Goal: Communication & Community: Answer question/provide support

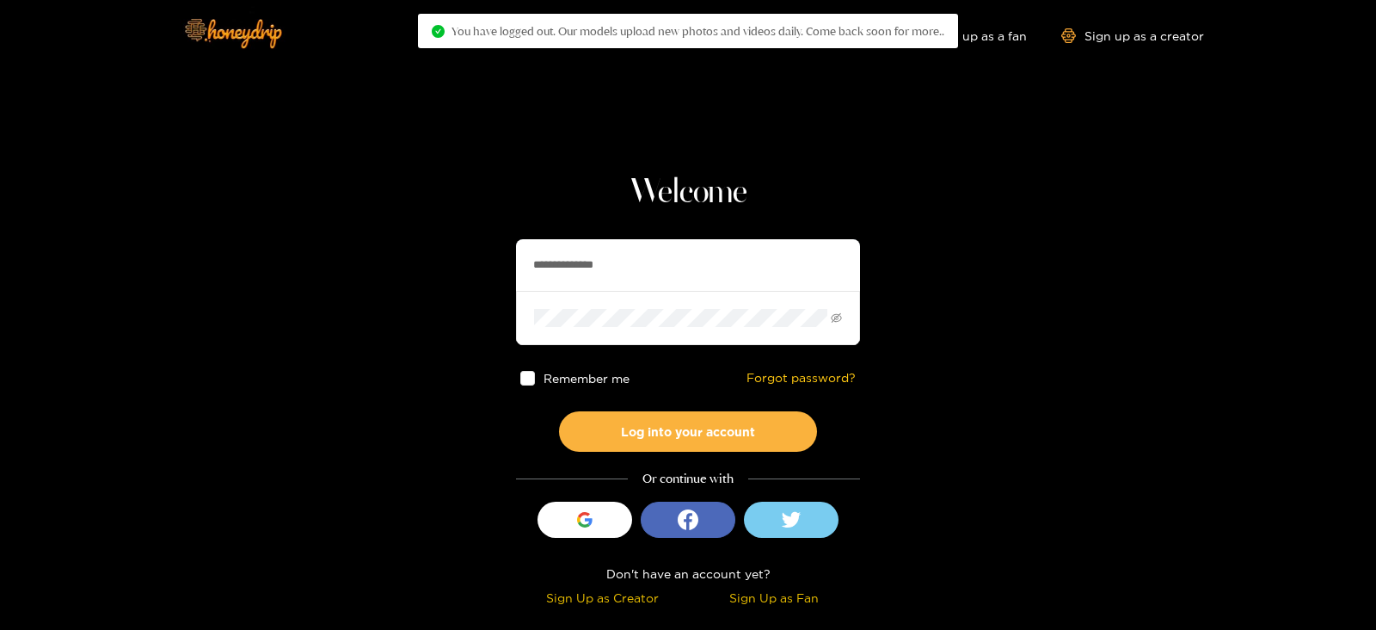
click at [619, 270] on input "**********" at bounding box center [688, 265] width 344 height 52
click at [559, 411] on button "Log into your account" at bounding box center [688, 431] width 258 height 40
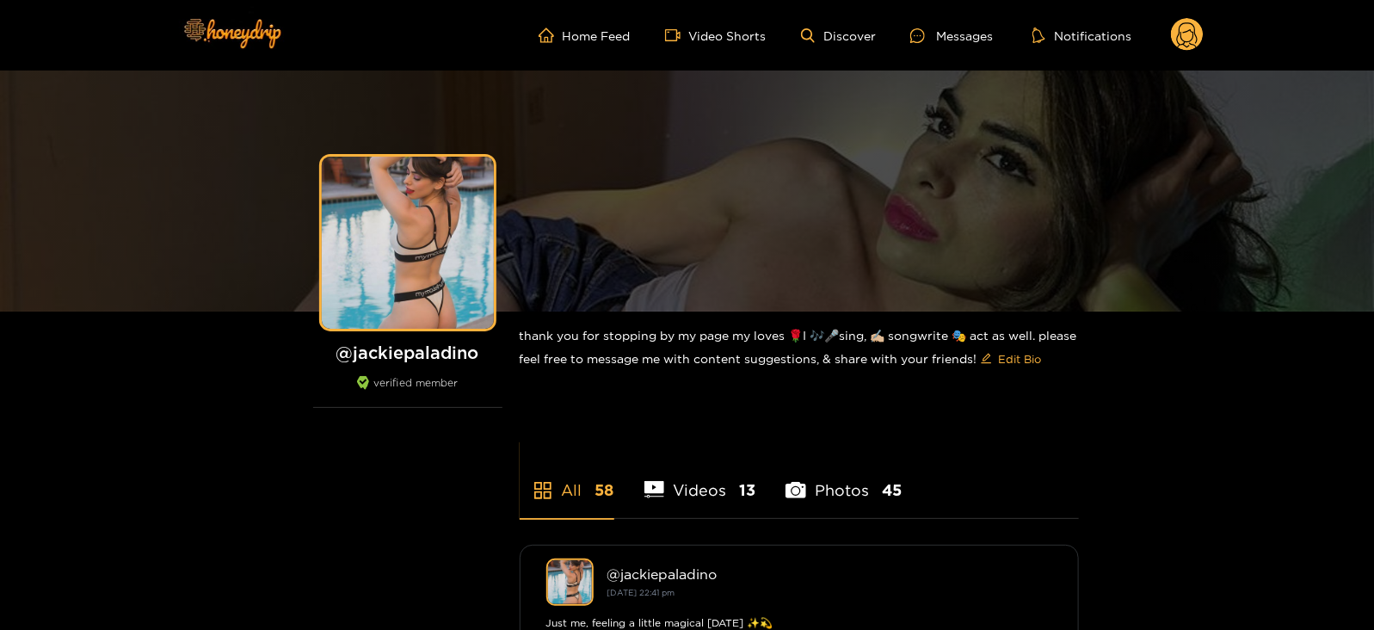
click at [1198, 40] on circle at bounding box center [1187, 34] width 33 height 33
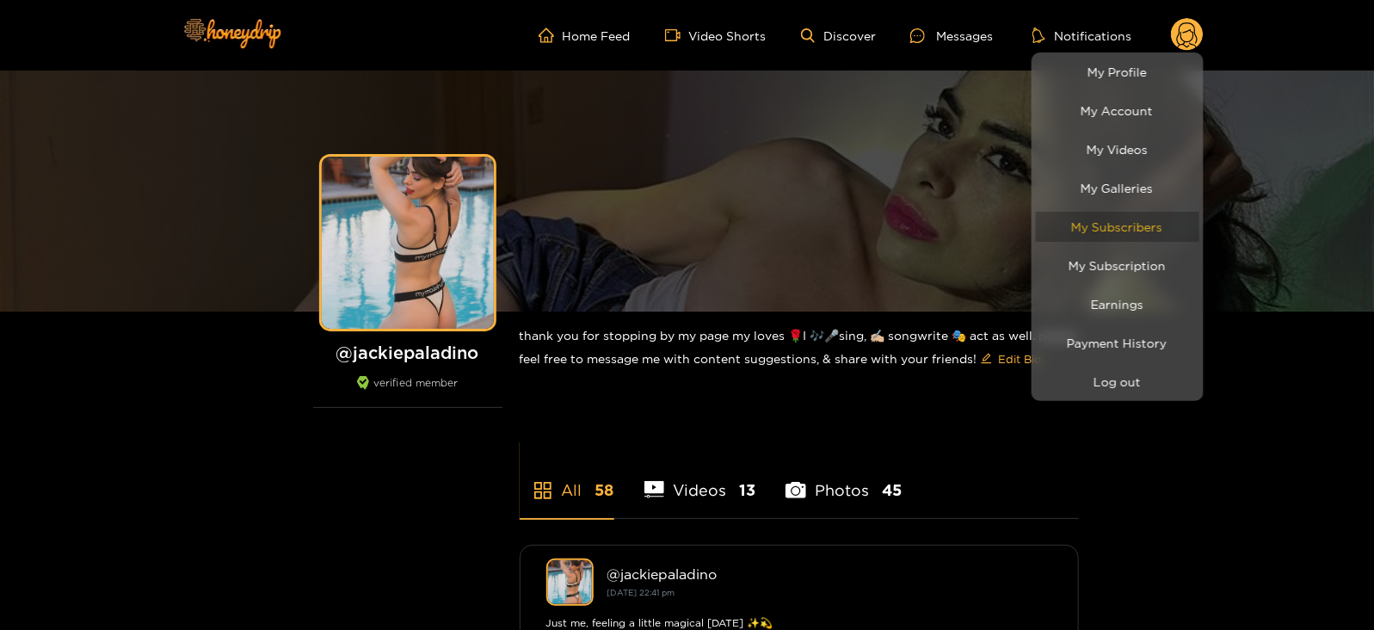
click at [1129, 229] on link "My Subscribers" at bounding box center [1117, 227] width 163 height 30
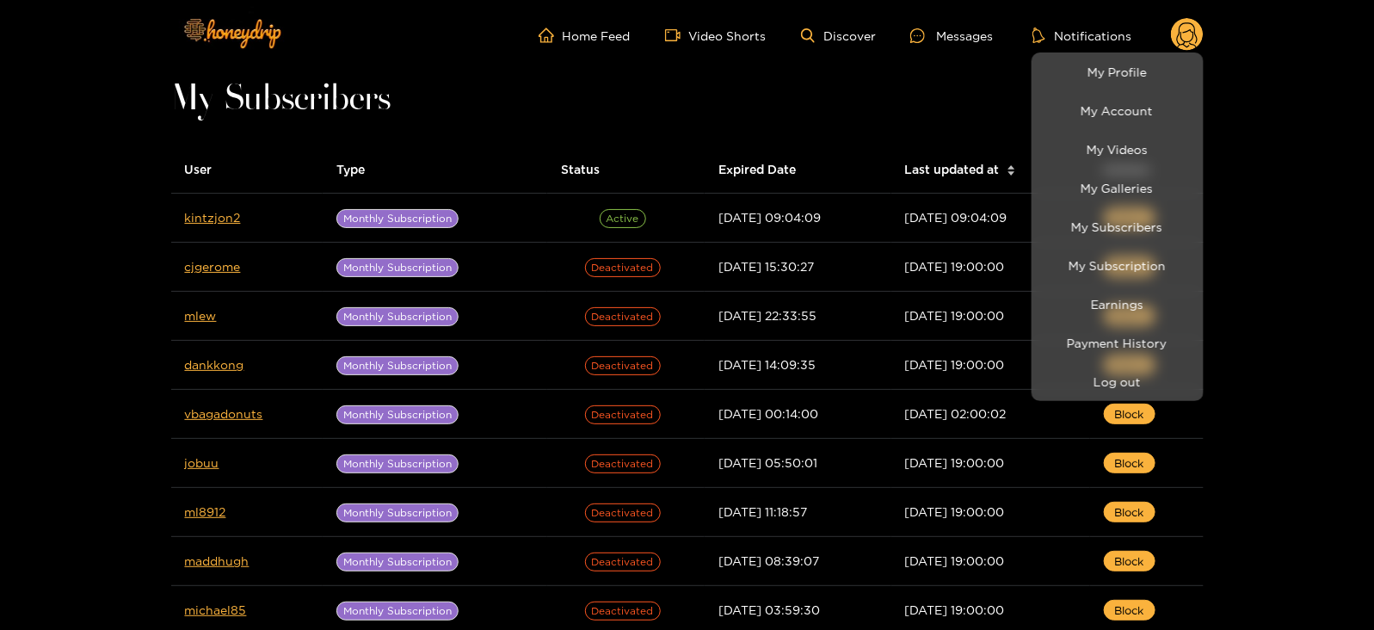
click at [206, 222] on div at bounding box center [687, 315] width 1374 height 630
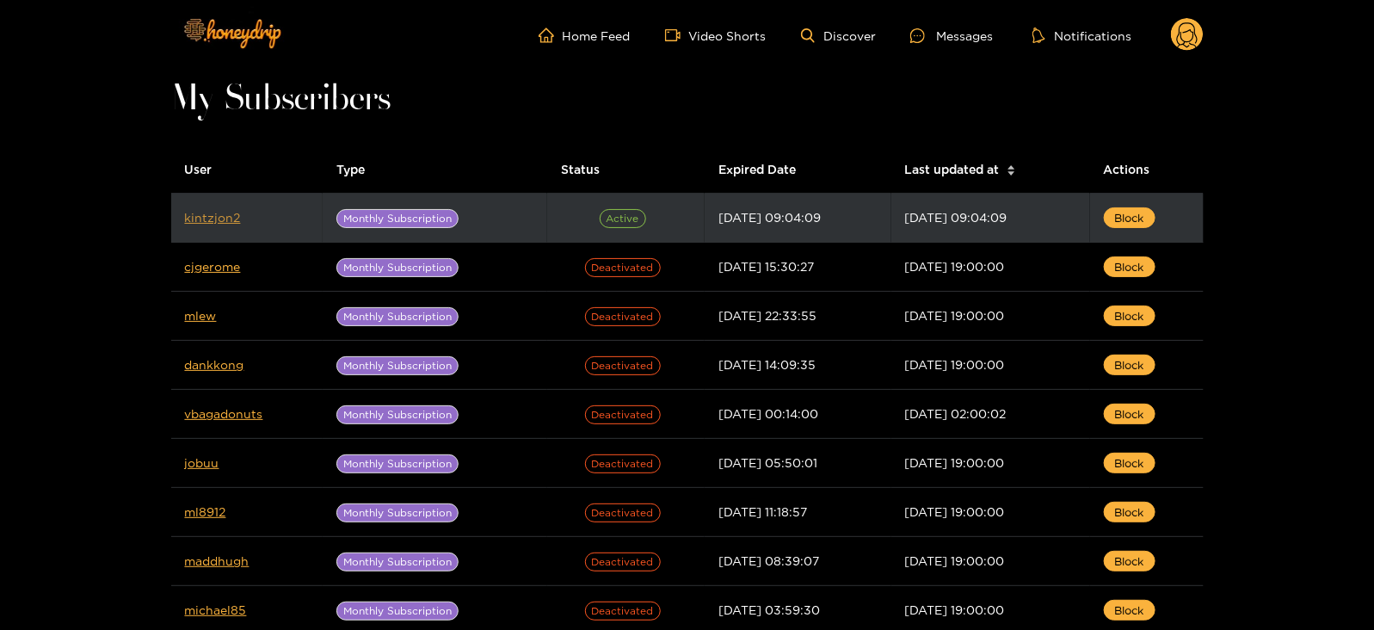
click at [206, 222] on link "kintzjon2" at bounding box center [213, 217] width 56 height 13
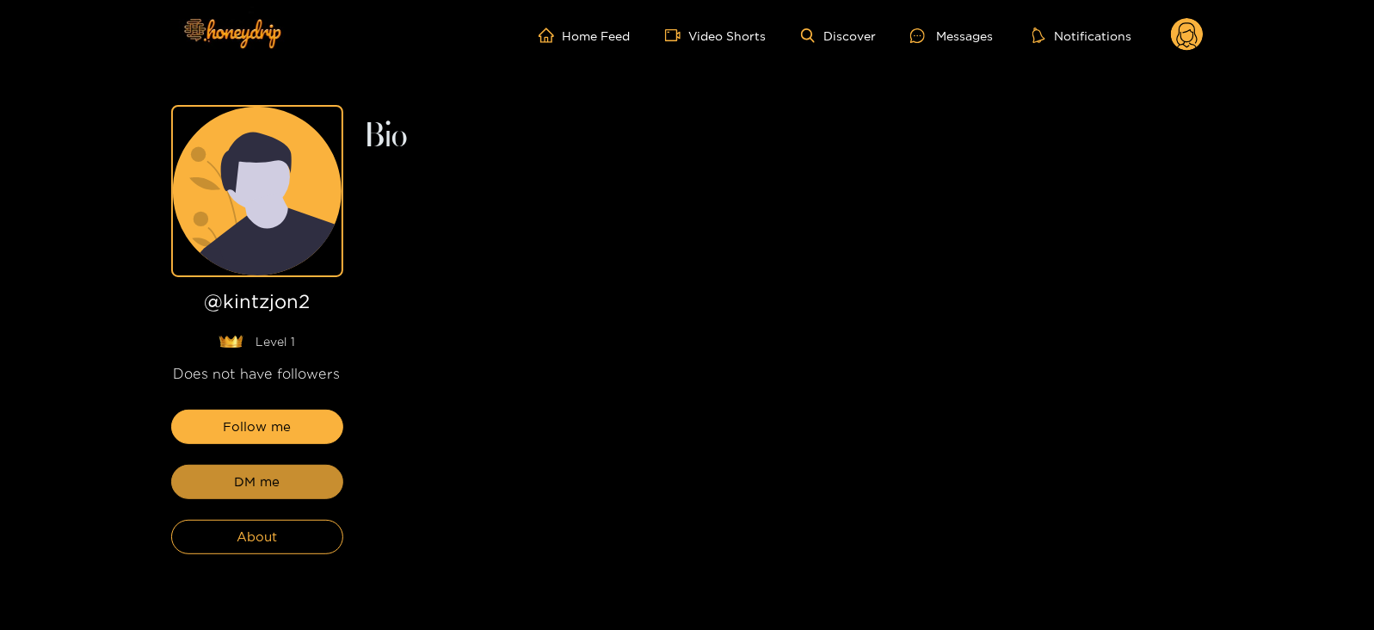
click at [237, 493] on button "DM me" at bounding box center [257, 482] width 172 height 34
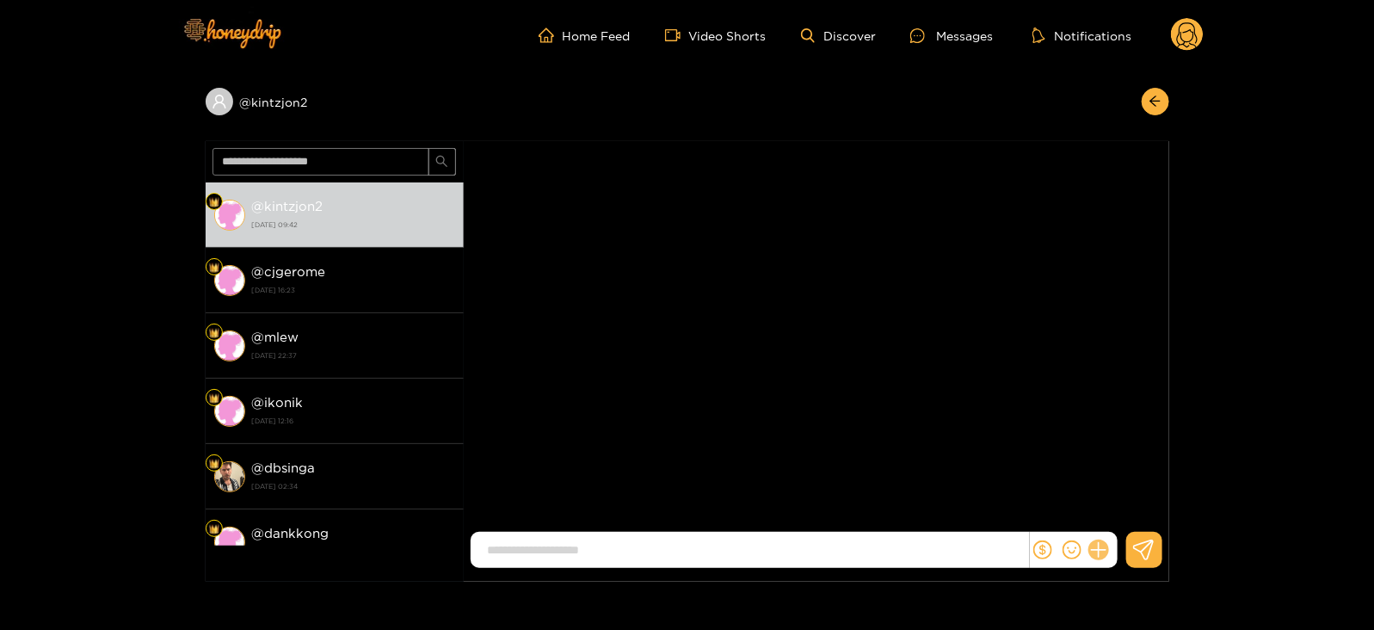
click at [1101, 551] on icon at bounding box center [1098, 550] width 20 height 20
click at [1137, 505] on icon at bounding box center [1130, 509] width 16 height 16
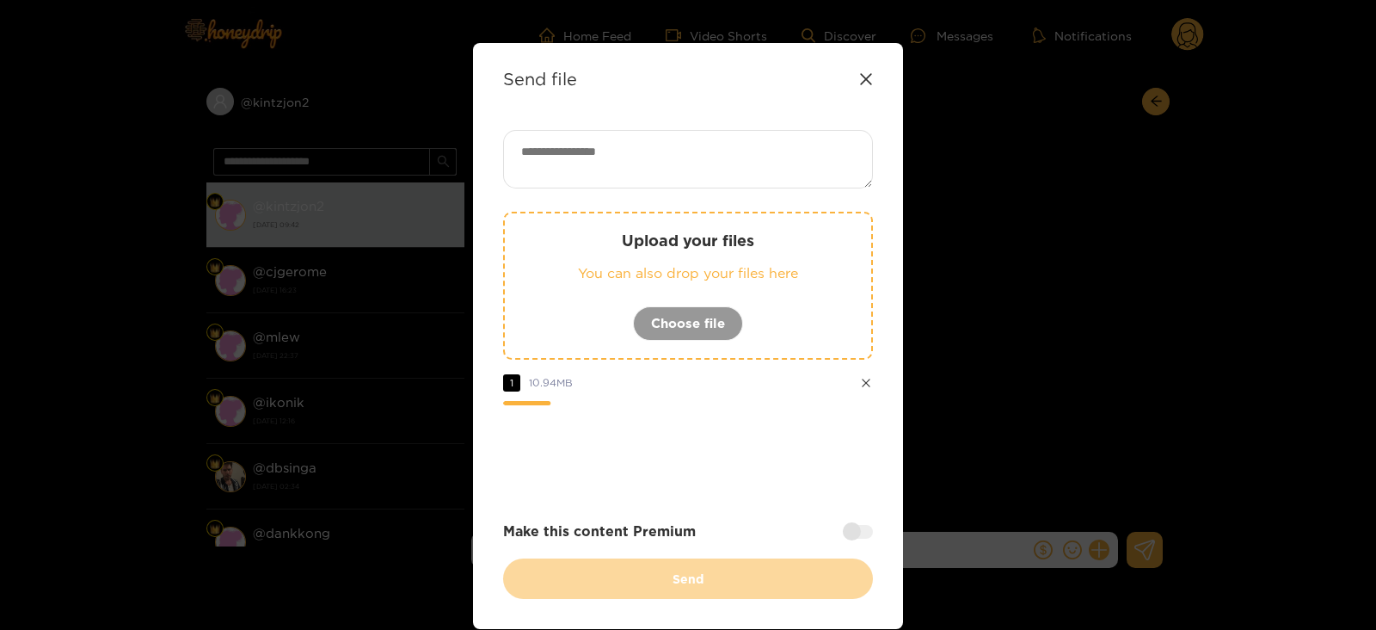
click at [582, 124] on div "Send file Upload your files You can also drop your files here Choose file 1 10.…" at bounding box center [688, 336] width 430 height 586
click at [597, 150] on textarea at bounding box center [688, 159] width 370 height 58
paste textarea "**********"
type textarea "**********"
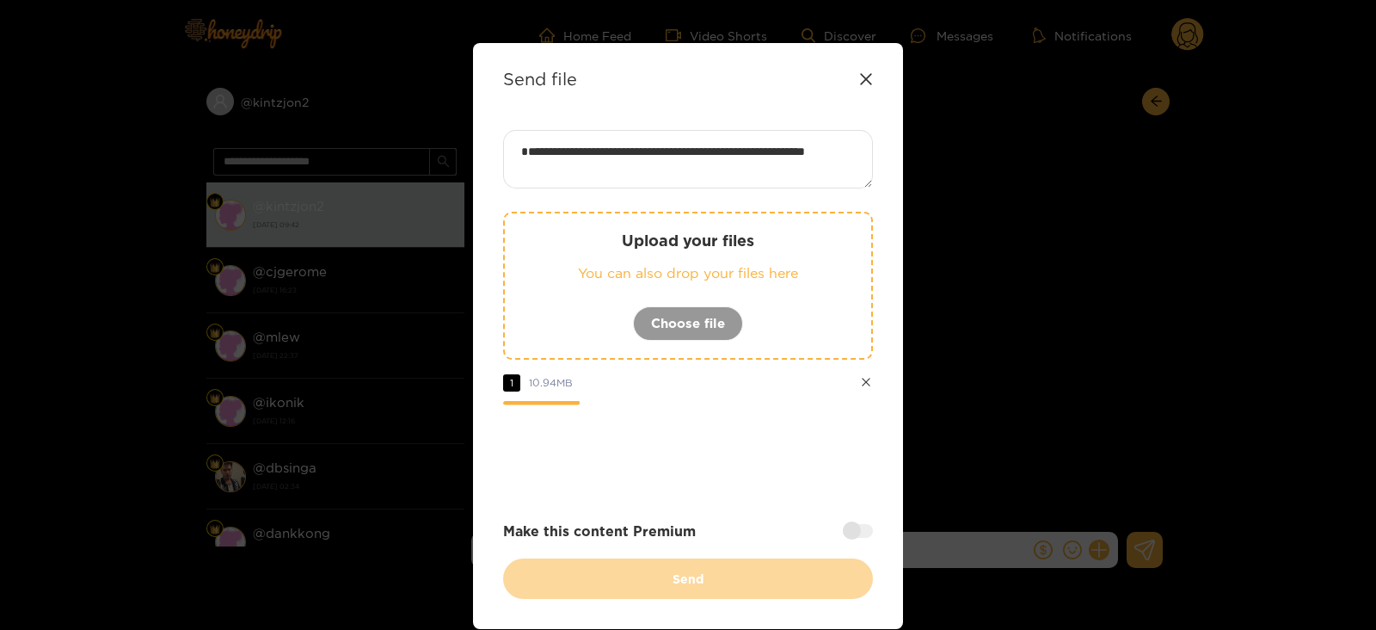
click at [860, 535] on div at bounding box center [858, 531] width 30 height 14
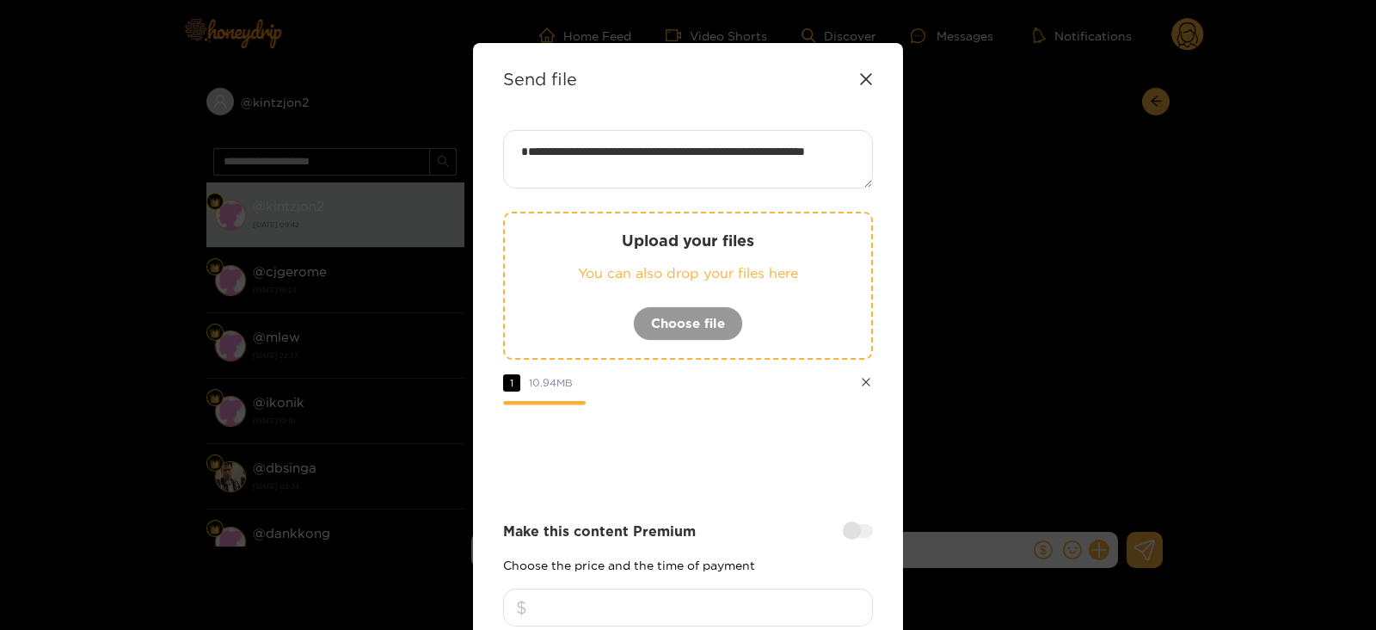
click at [683, 608] on input "number" at bounding box center [688, 607] width 370 height 38
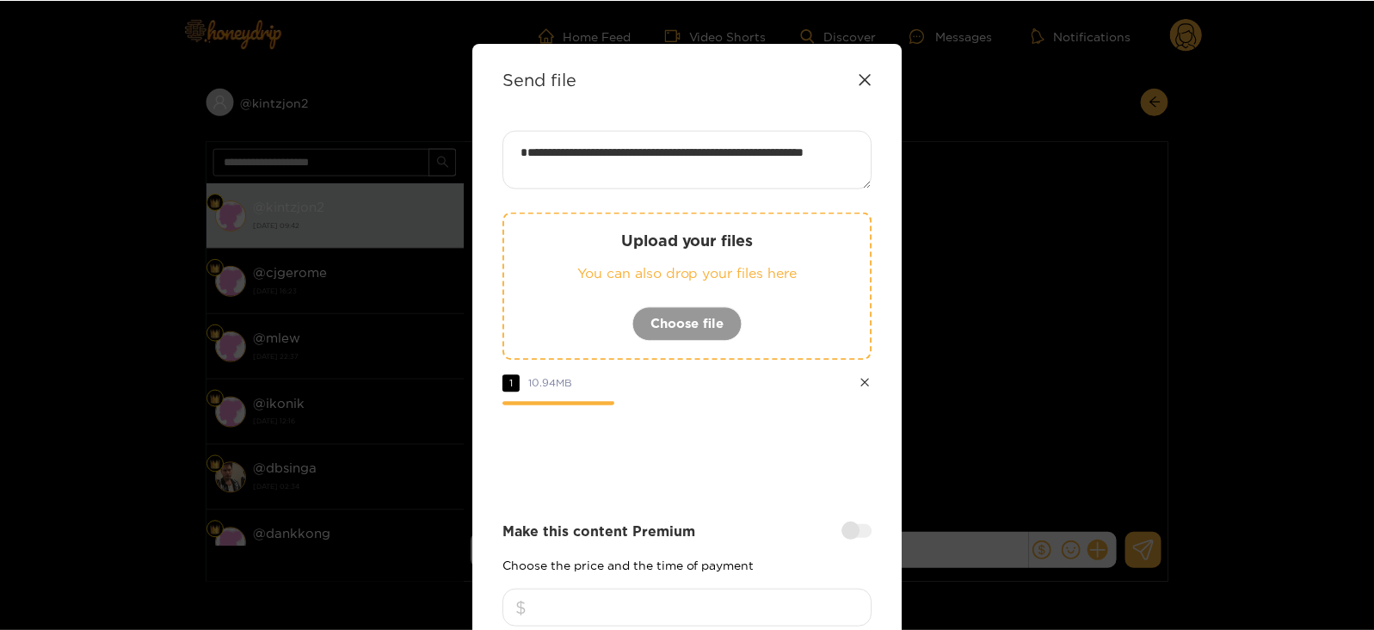
scroll to position [206, 0]
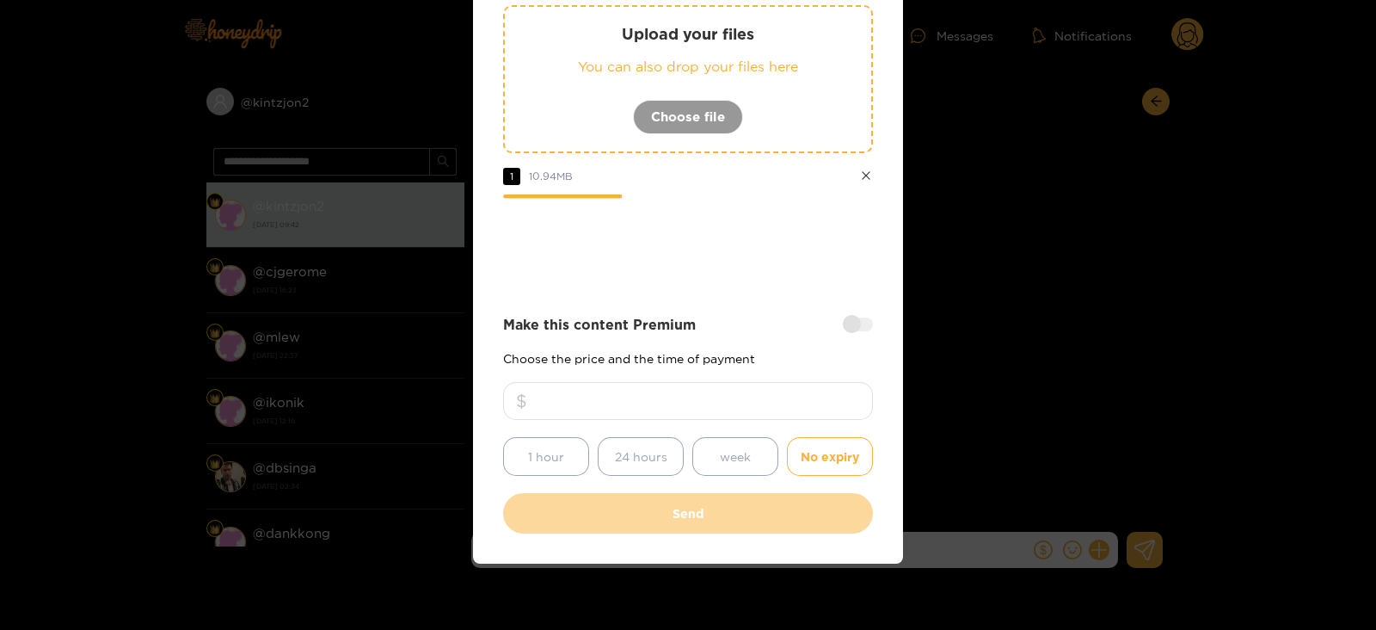
type input "**"
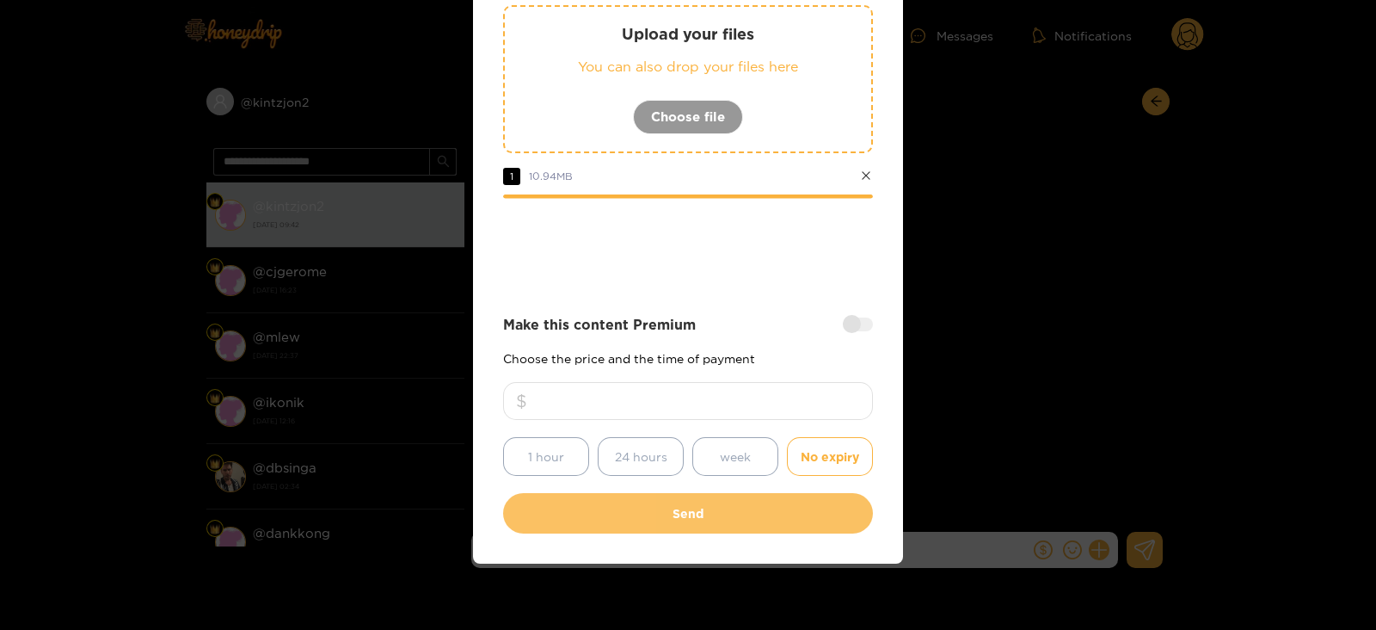
click at [656, 500] on button "Send" at bounding box center [688, 513] width 370 height 40
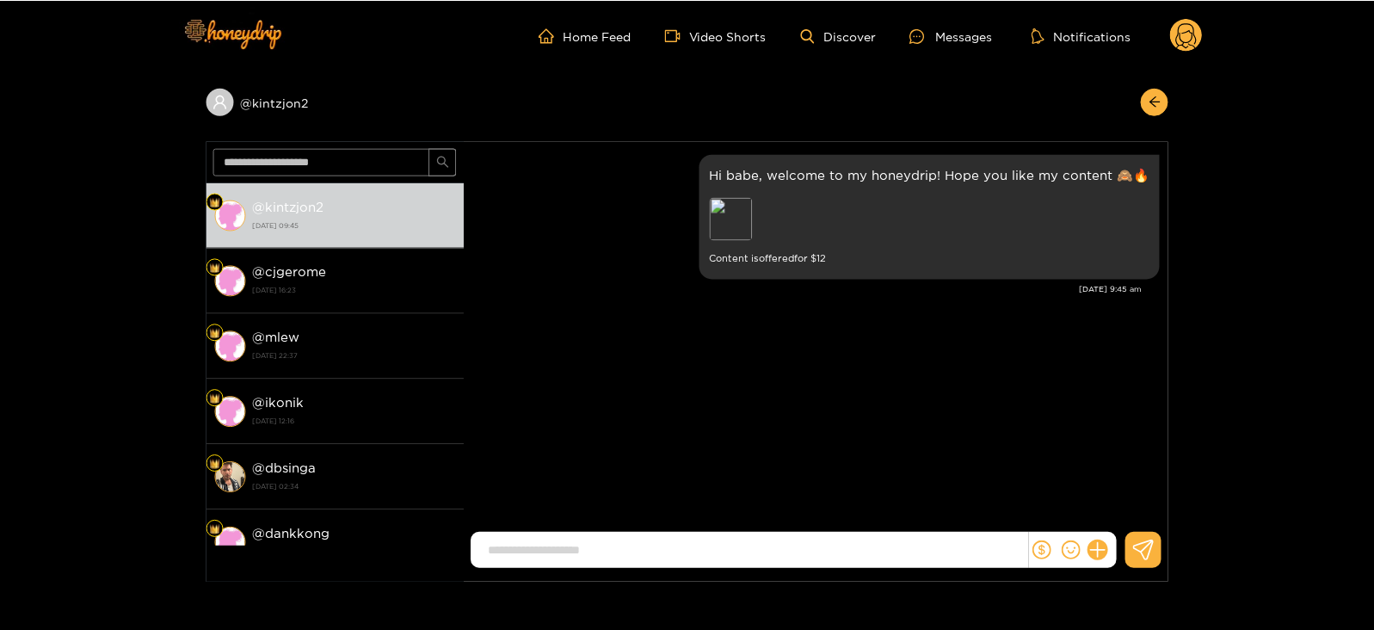
scroll to position [105, 0]
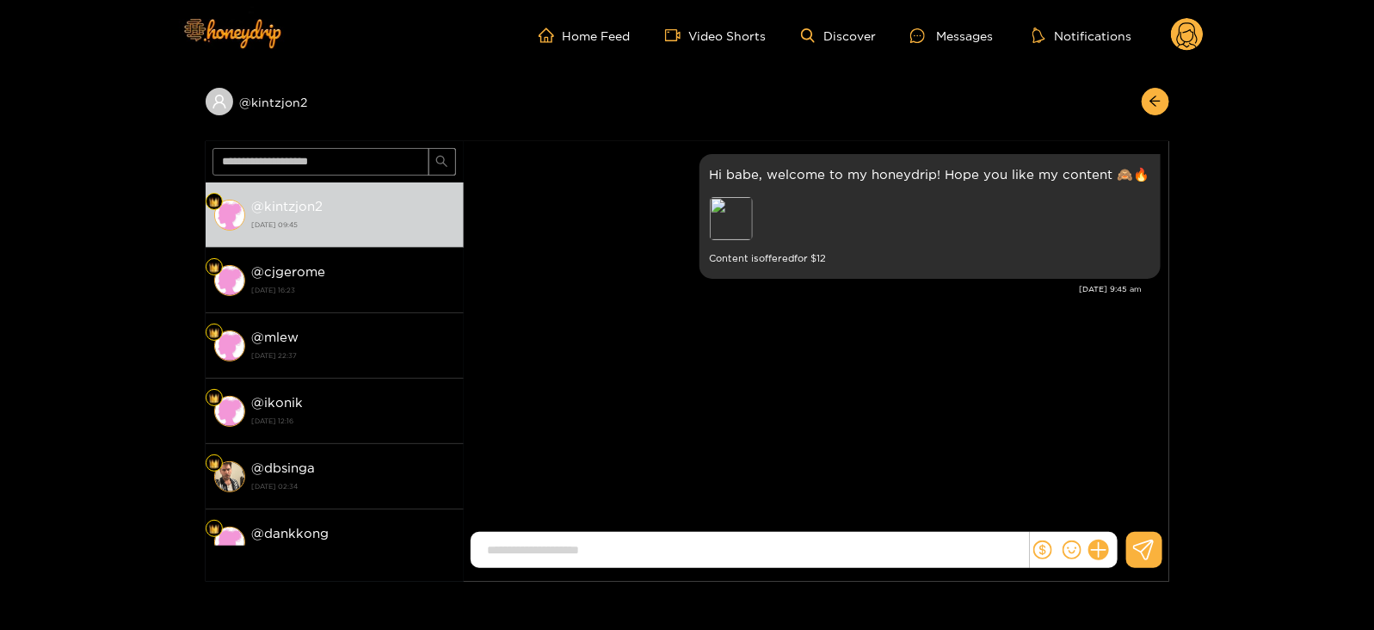
click at [1185, 32] on circle at bounding box center [1187, 34] width 33 height 33
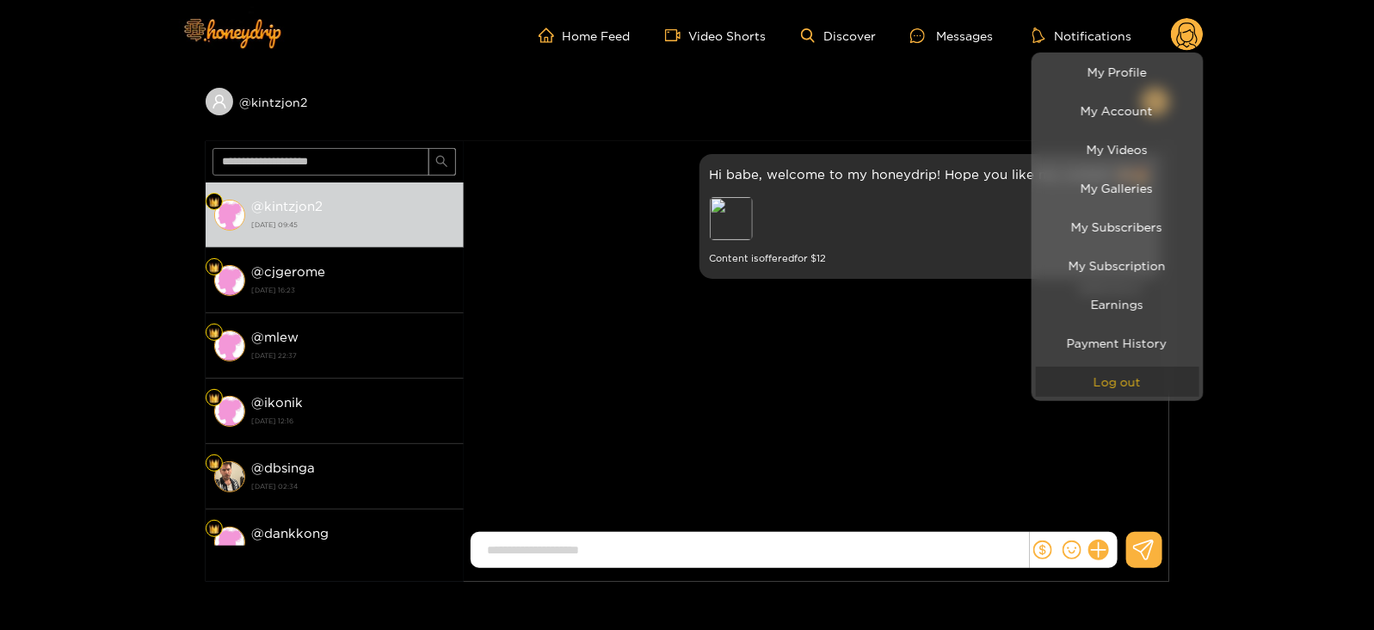
click at [1092, 370] on button "Log out" at bounding box center [1117, 381] width 163 height 30
